Goal: Task Accomplishment & Management: Complete application form

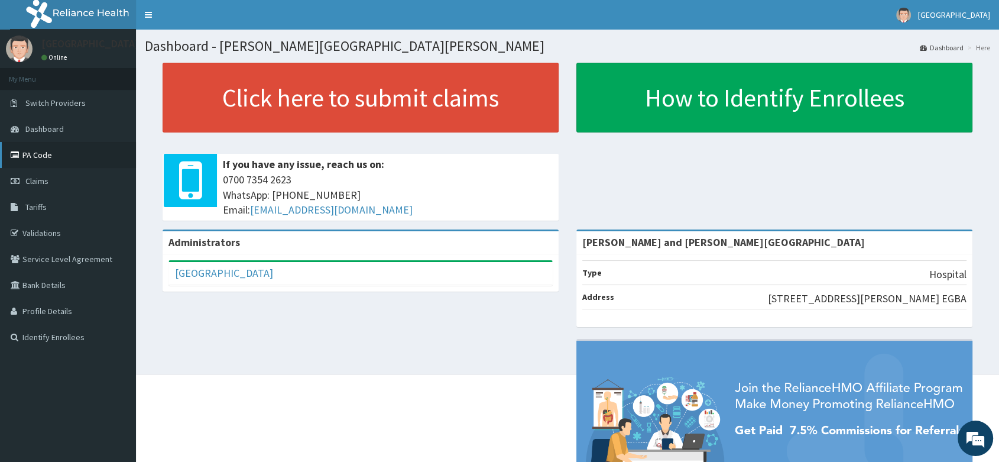
click at [41, 148] on link "PA Code" at bounding box center [68, 155] width 136 height 26
click at [30, 181] on span "Claims" at bounding box center [36, 181] width 23 height 11
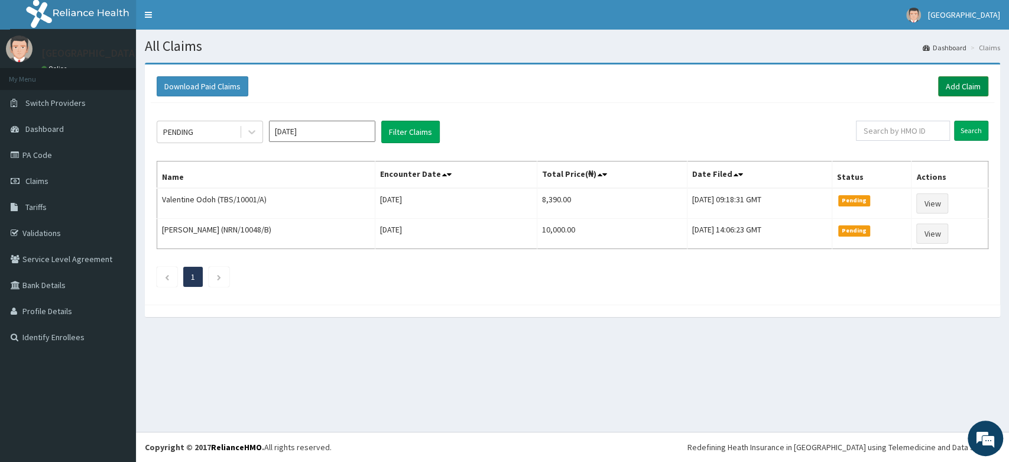
click at [955, 86] on link "Add Claim" at bounding box center [963, 86] width 50 height 20
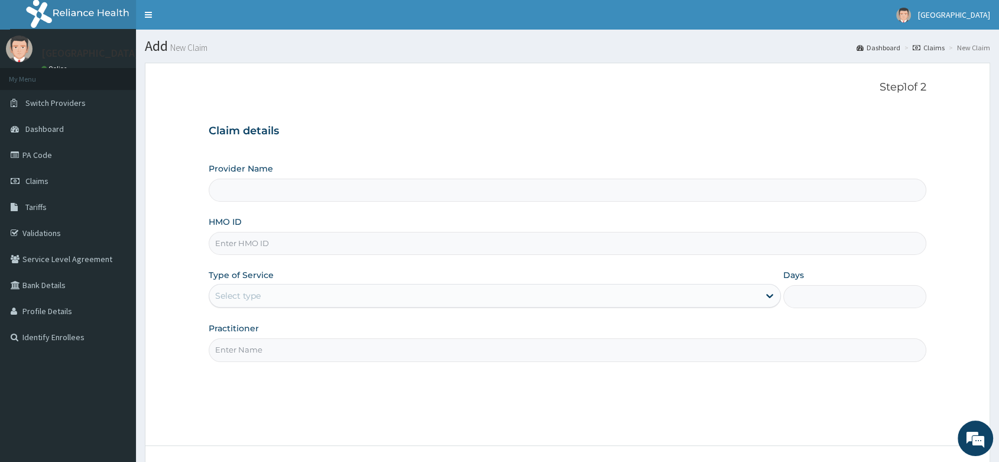
type input "[PERSON_NAME] and [PERSON_NAME][GEOGRAPHIC_DATA]"
paste input "CHL/11034/A"
type input "CHL/11034/A"
click at [246, 296] on div "Select type" at bounding box center [238, 296] width 46 height 12
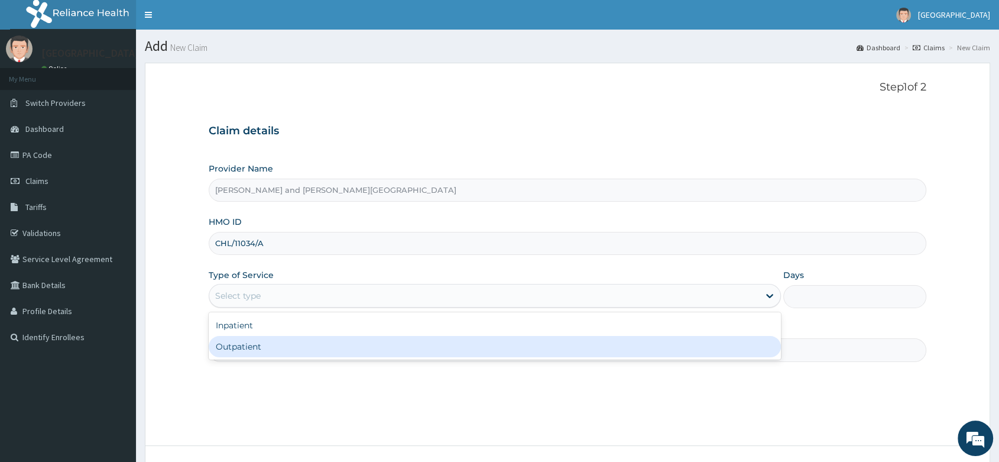
click at [235, 356] on div "Outpatient" at bounding box center [495, 346] width 572 height 21
type input "1"
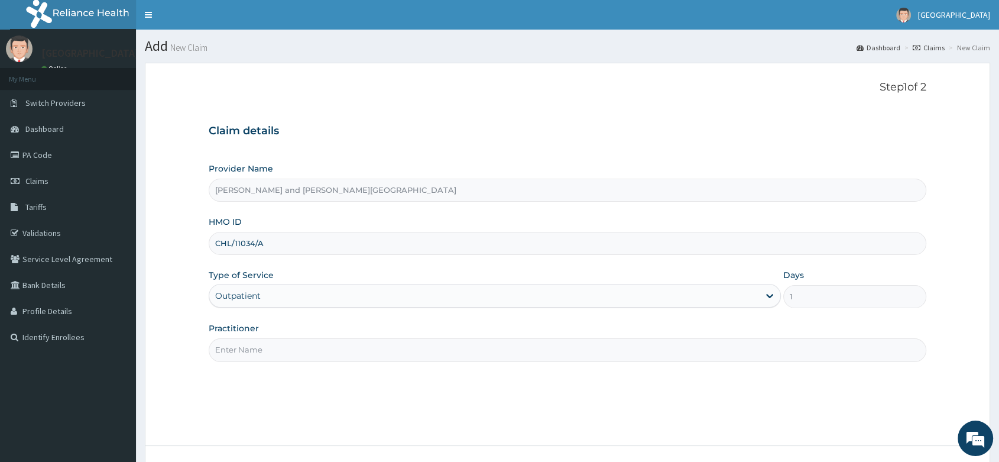
click at [292, 354] on input "Practitioner" at bounding box center [568, 349] width 718 height 23
type input "DR AKINOLA BELOVED"
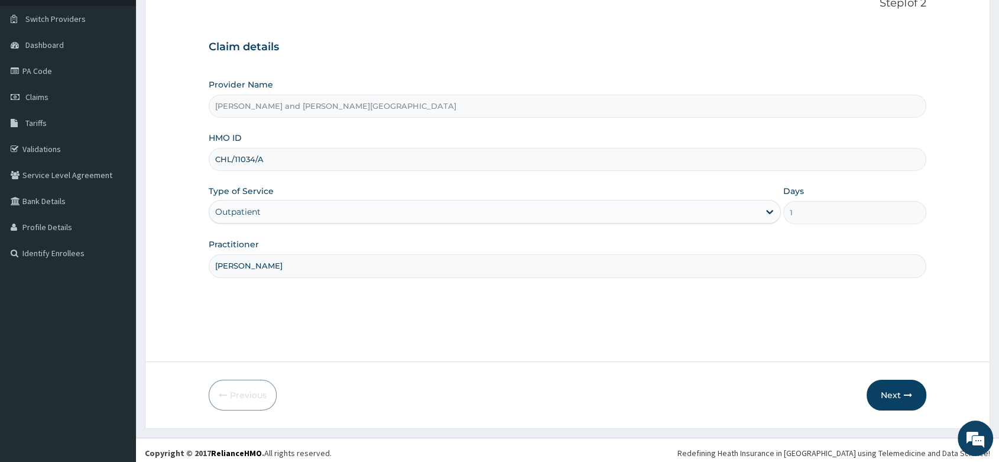
scroll to position [90, 0]
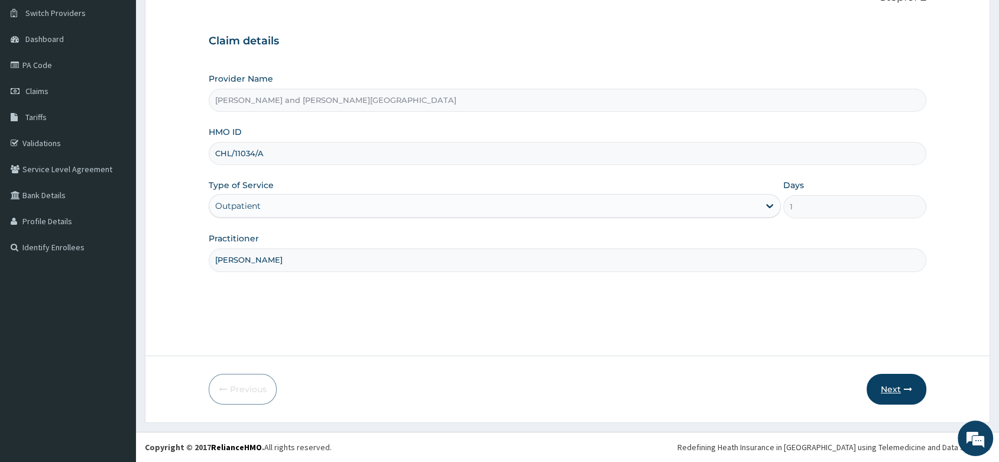
click at [890, 390] on button "Next" at bounding box center [897, 389] width 60 height 31
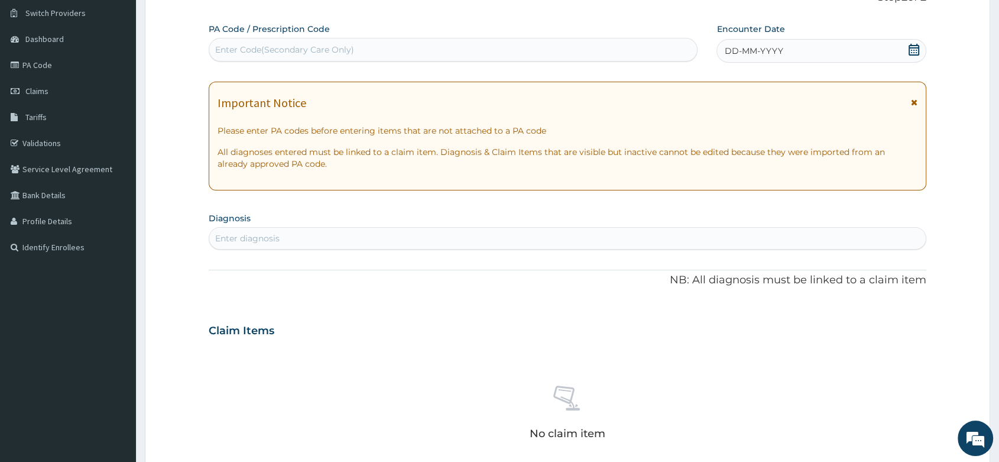
click at [299, 46] on div "Enter Code(Secondary Care Only)" at bounding box center [284, 50] width 139 height 12
paste input "PA/26FB42"
type input "PA/26FB42"
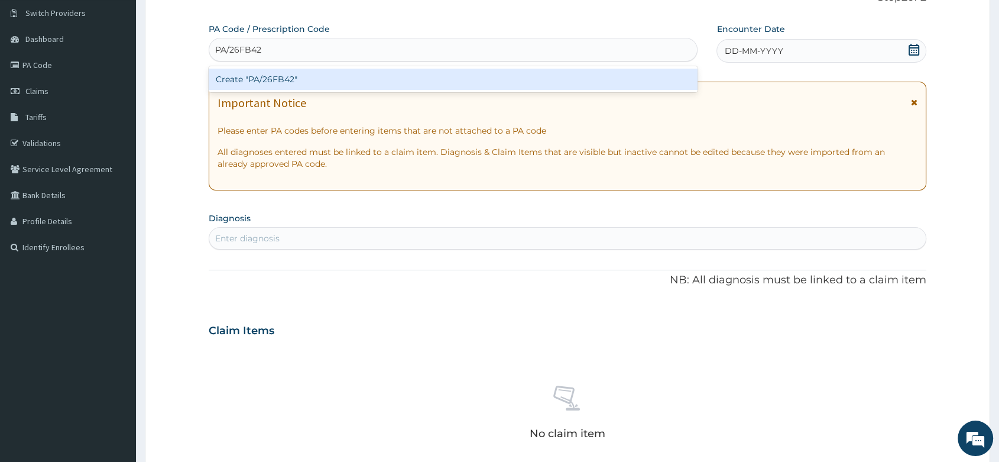
click at [274, 82] on div "Create "PA/26FB42"" at bounding box center [453, 79] width 489 height 21
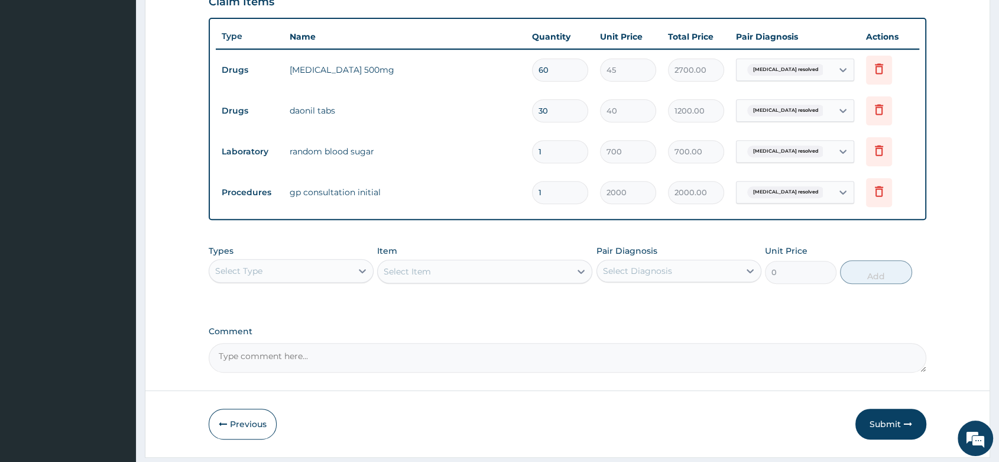
scroll to position [458, 0]
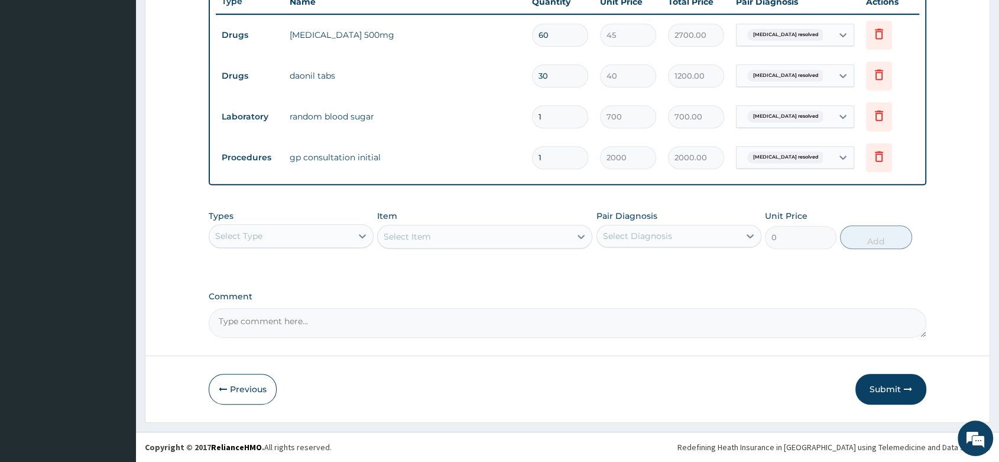
drag, startPoint x: 911, startPoint y: 382, endPoint x: 903, endPoint y: 311, distance: 71.3
click at [911, 351] on form "Step 2 of 2 PA Code / Prescription Code PA/26FB42 Encounter Date 13-09-2025 Imp…" at bounding box center [567, 14] width 845 height 816
click at [883, 378] on button "Submit" at bounding box center [890, 389] width 71 height 31
